Goal: Information Seeking & Learning: Find specific fact

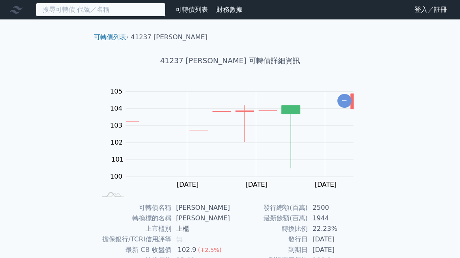
click at [128, 6] on input at bounding box center [101, 10] width 130 height 14
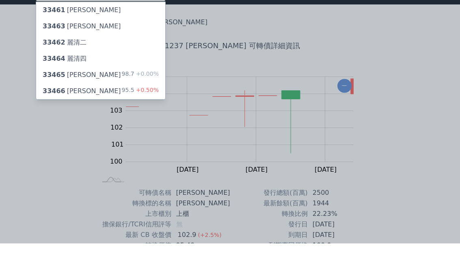
type input "3346"
click at [117, 82] on div "33465 麗清五 98.7 +0.00%" at bounding box center [100, 90] width 129 height 16
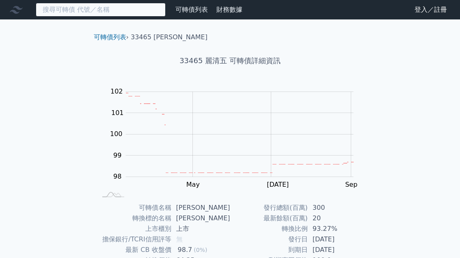
click at [116, 9] on input at bounding box center [101, 10] width 130 height 14
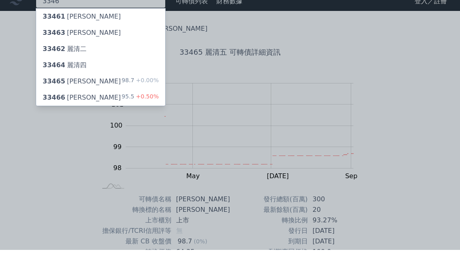
type input "3346"
click at [141, 102] on span "+0.50%" at bounding box center [146, 105] width 24 height 6
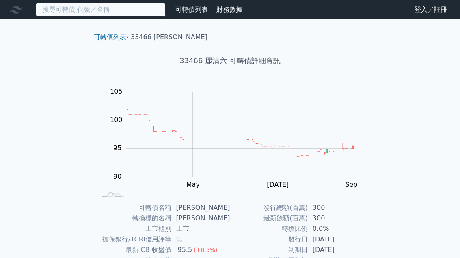
click at [99, 13] on input at bounding box center [101, 10] width 130 height 14
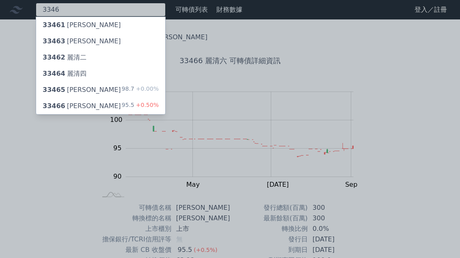
type input "3346"
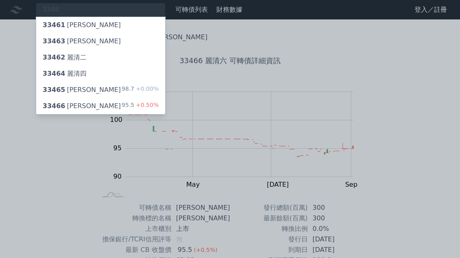
click at [114, 67] on div "33464 麗清四" at bounding box center [100, 74] width 129 height 16
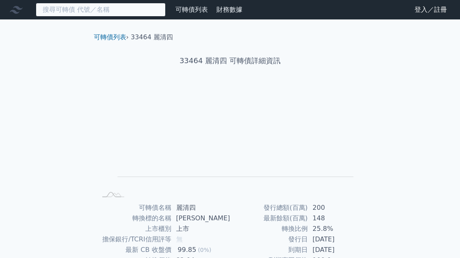
click at [116, 13] on input at bounding box center [101, 10] width 130 height 14
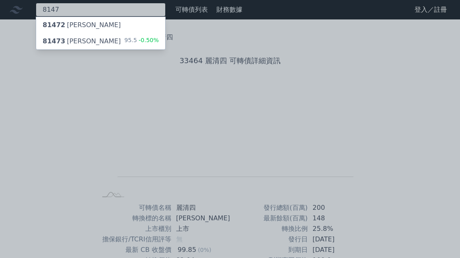
type input "8147"
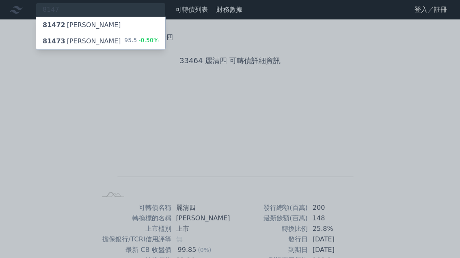
click at [129, 43] on div "95.5 -0.50%" at bounding box center [141, 42] width 34 height 10
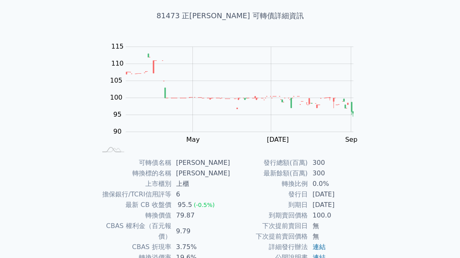
scroll to position [91, 0]
